Goal: Find specific page/section: Find specific page/section

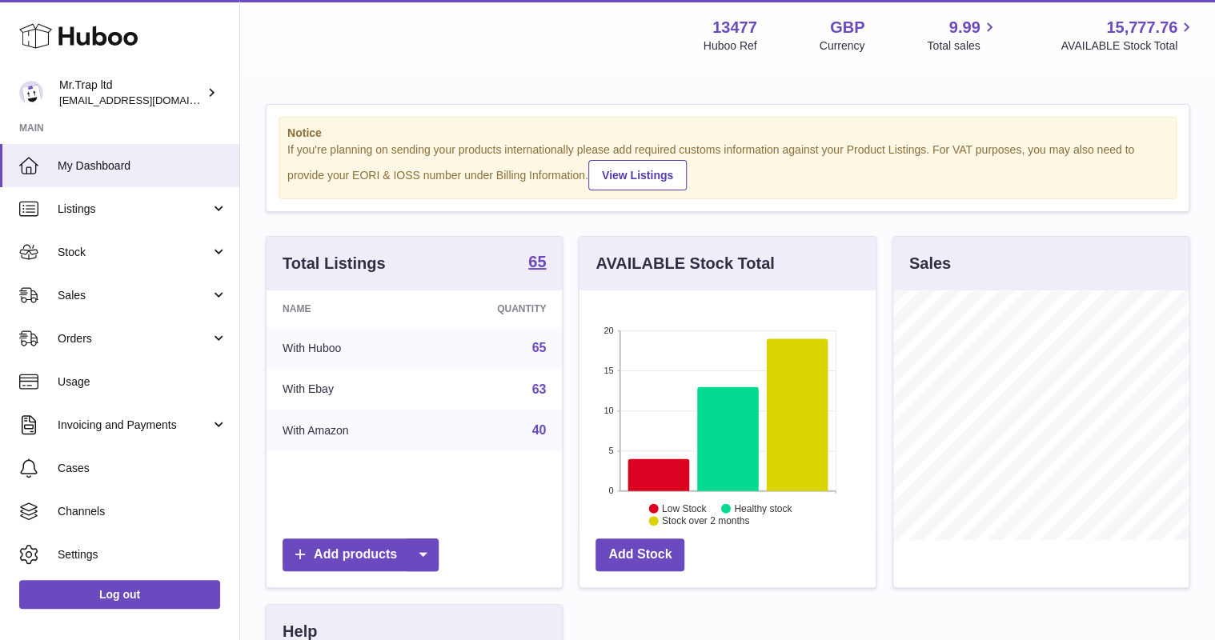
scroll to position [250, 295]
click at [108, 308] on link "Sales" at bounding box center [119, 295] width 239 height 43
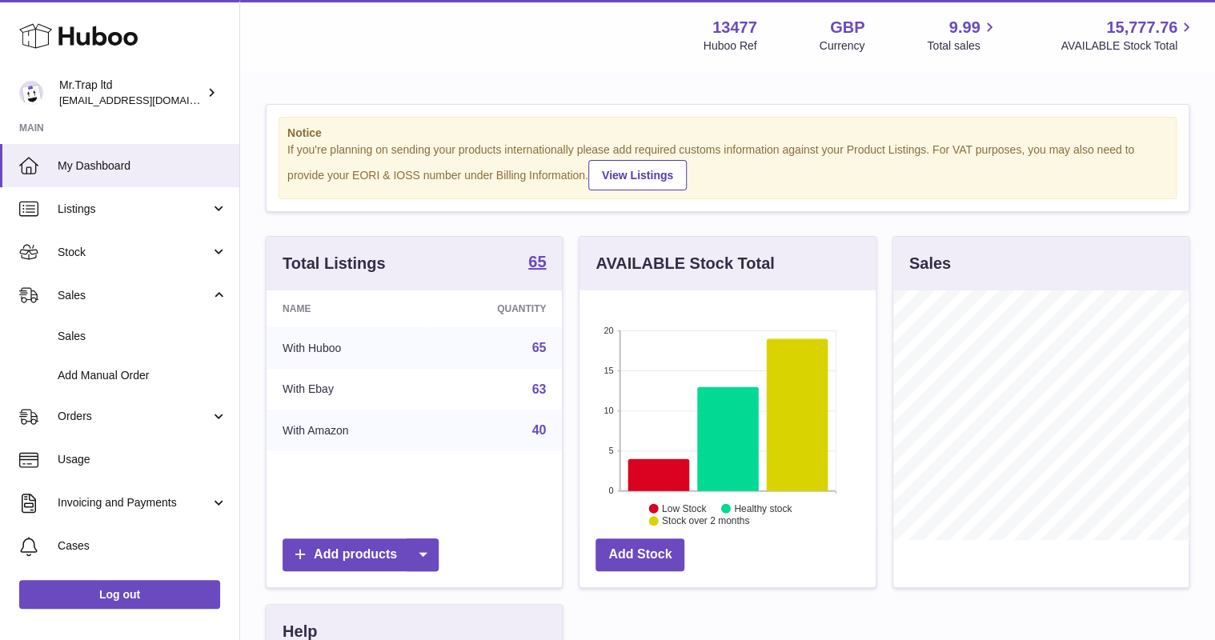
click at [114, 333] on span "Sales" at bounding box center [143, 336] width 170 height 15
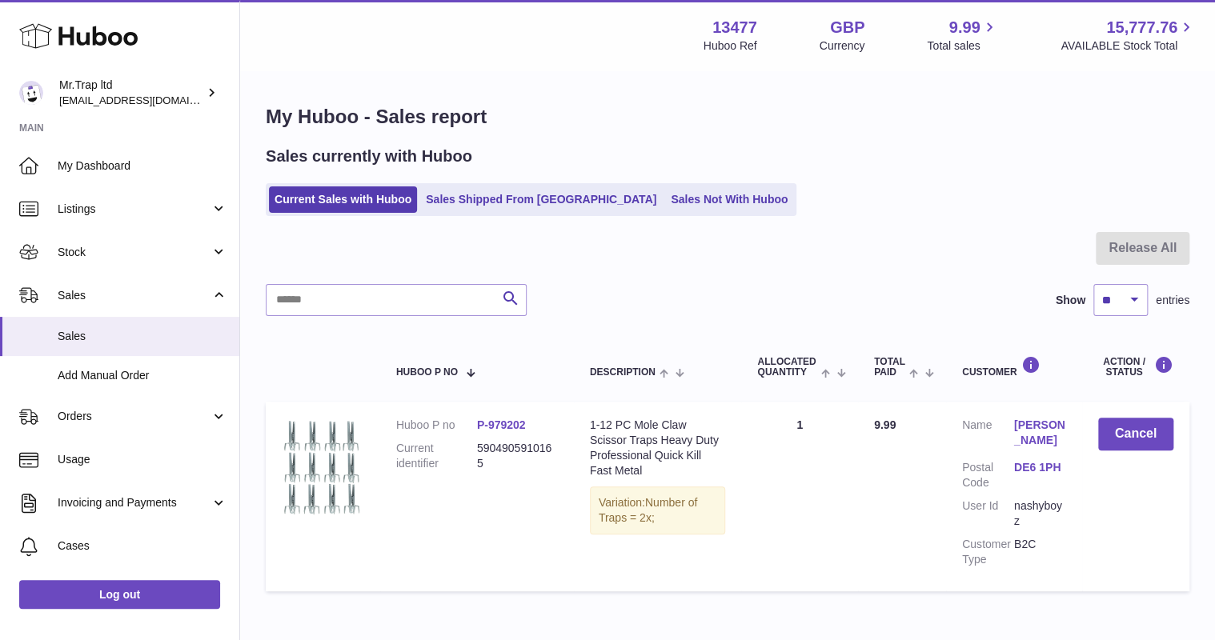
click at [665, 208] on link "Sales Not With Huboo" at bounding box center [729, 199] width 128 height 26
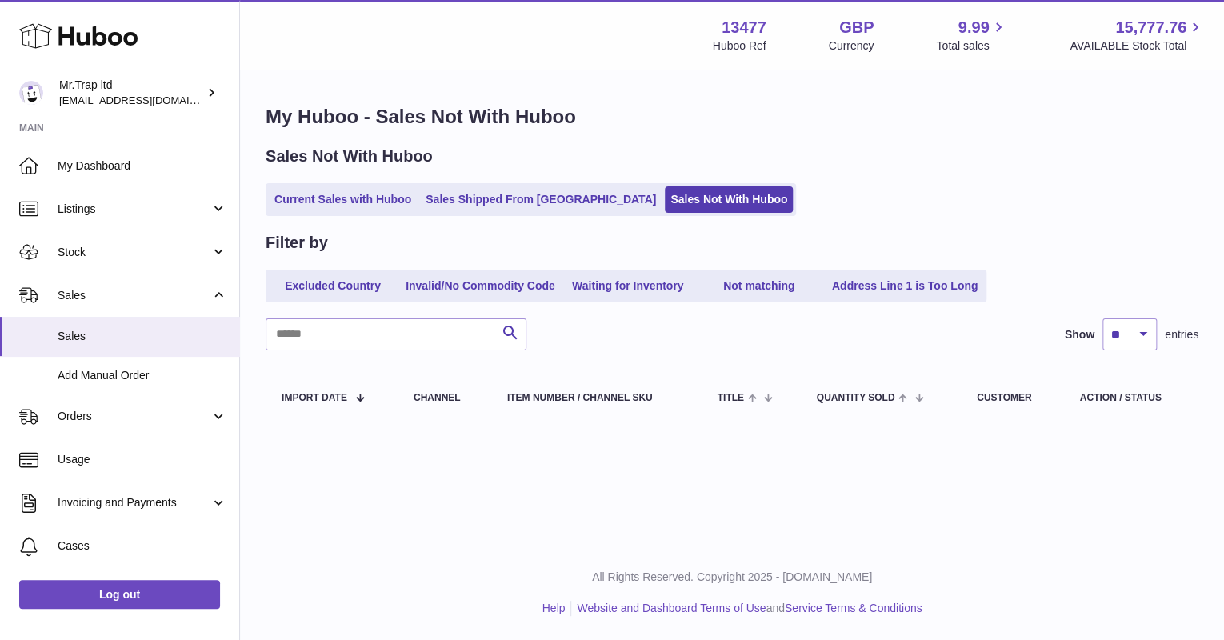
click at [100, 23] on icon at bounding box center [78, 36] width 118 height 32
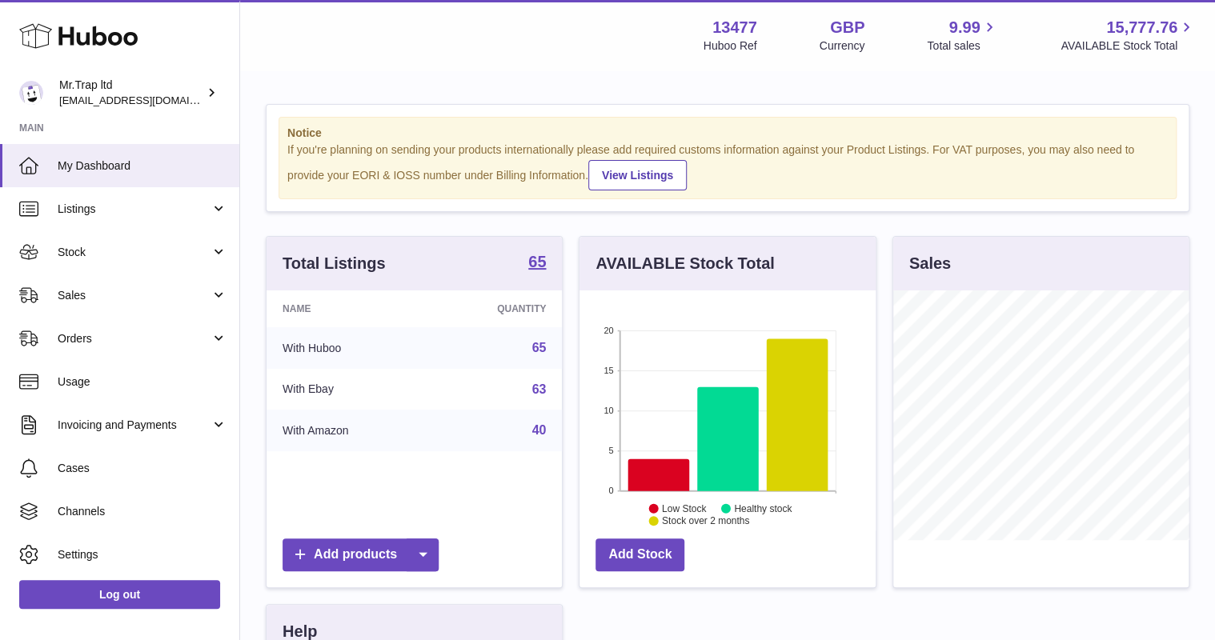
scroll to position [250, 295]
